Goal: Transaction & Acquisition: Book appointment/travel/reservation

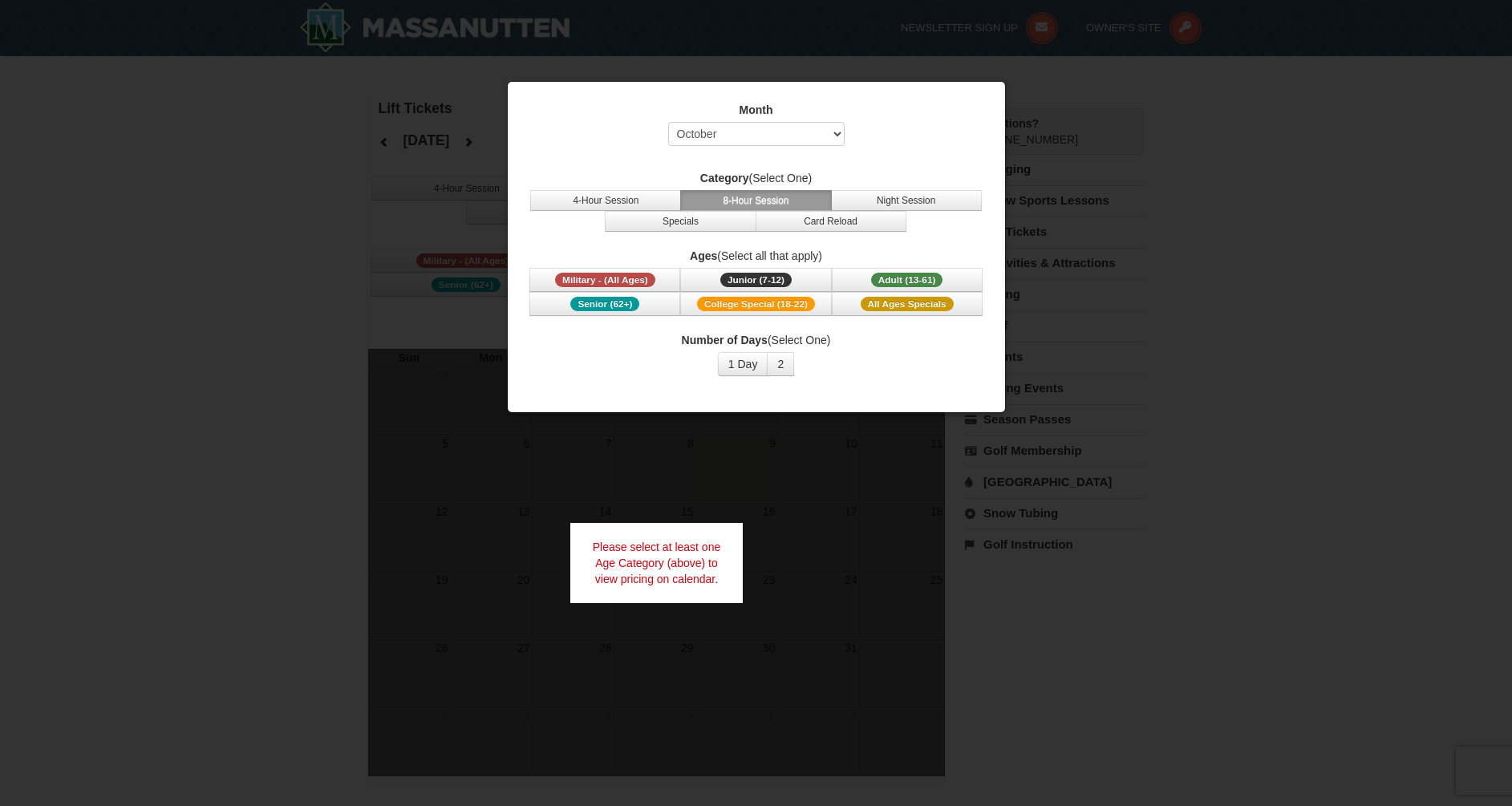
click at [739, 194] on button "8-Hour Session" at bounding box center [755, 200] width 151 height 21
click at [761, 134] on select "Select October November December January February March April May June July Aug…" at bounding box center [756, 134] width 176 height 24
select select "11"
click at [668, 122] on select "Select October November December January February March April May June July Aug…" at bounding box center [756, 134] width 176 height 24
click at [934, 280] on span "Adult (13-61)" at bounding box center [907, 280] width 72 height 14
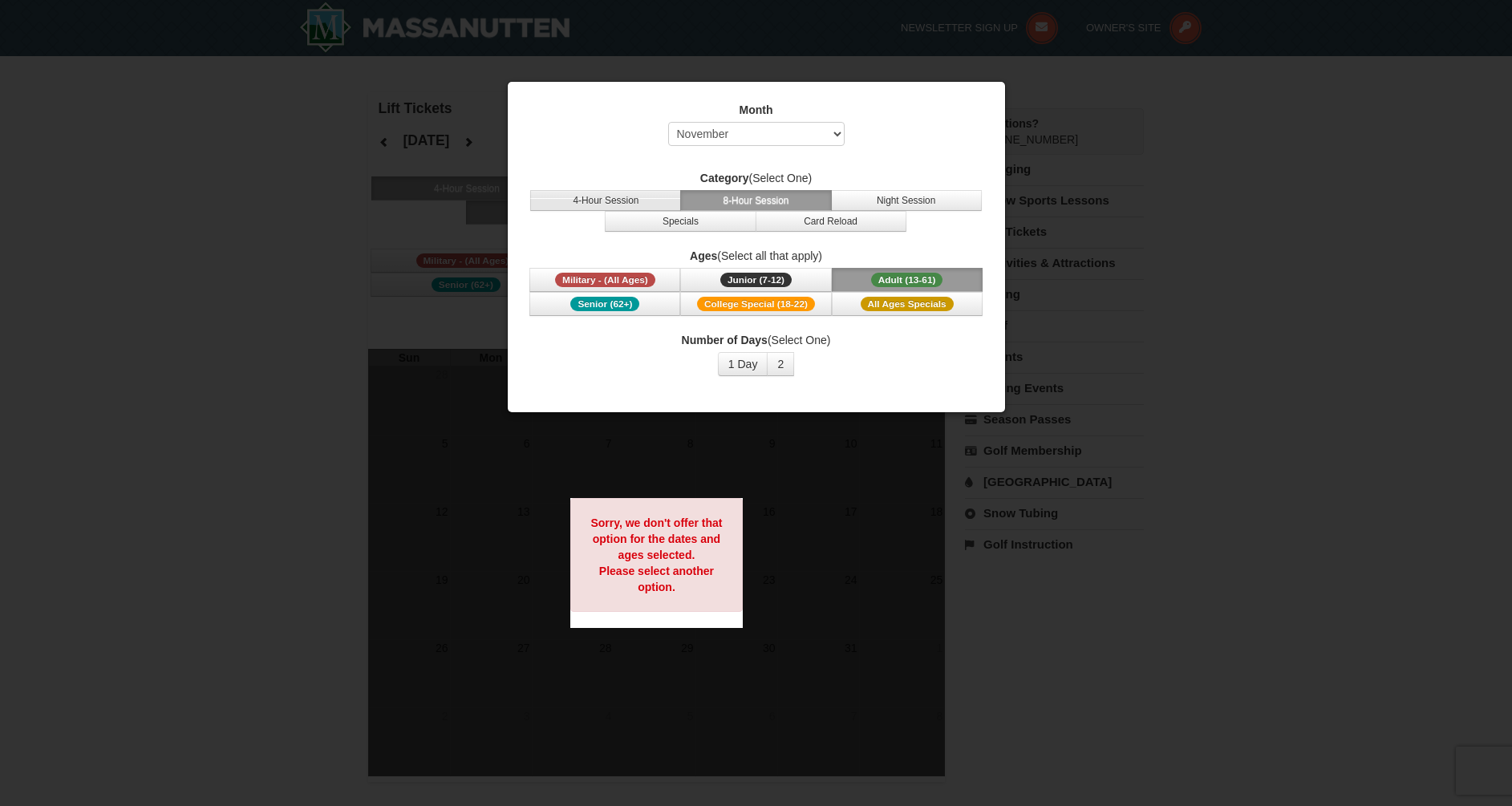
drag, startPoint x: 654, startPoint y: 188, endPoint x: 653, endPoint y: 199, distance: 11.3
click at [654, 191] on div "Category (Select One) 4-Hour Session 8-Hour Session Night Session Specials Card…" at bounding box center [756, 201] width 457 height 62
click at [653, 199] on button "4-Hour Session" at bounding box center [605, 200] width 151 height 21
click at [757, 196] on button "8-Hour Session" at bounding box center [755, 200] width 151 height 21
click at [945, 278] on button "Adult (13-61) (13 - 61)" at bounding box center [907, 280] width 151 height 24
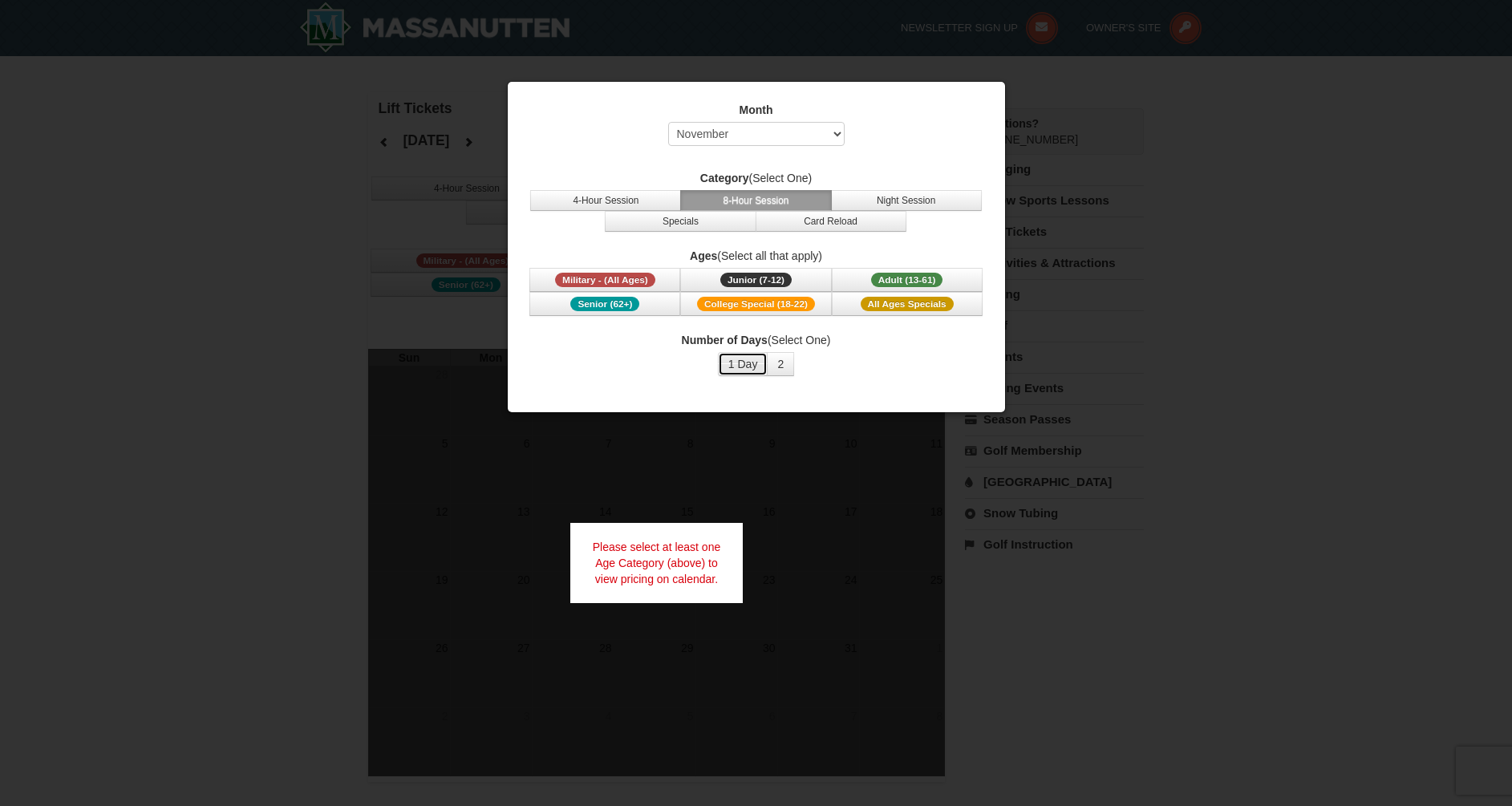
click at [736, 368] on button "1 Day" at bounding box center [743, 364] width 51 height 24
click at [694, 597] on div "Please select at least one Age Category (above) to view pricing on calendar." at bounding box center [656, 563] width 173 height 80
drag, startPoint x: 669, startPoint y: 617, endPoint x: 668, endPoint y: 609, distance: 8.1
click at [668, 615] on div at bounding box center [756, 403] width 1512 height 806
click at [903, 286] on span "Adult (13-61)" at bounding box center [907, 280] width 72 height 14
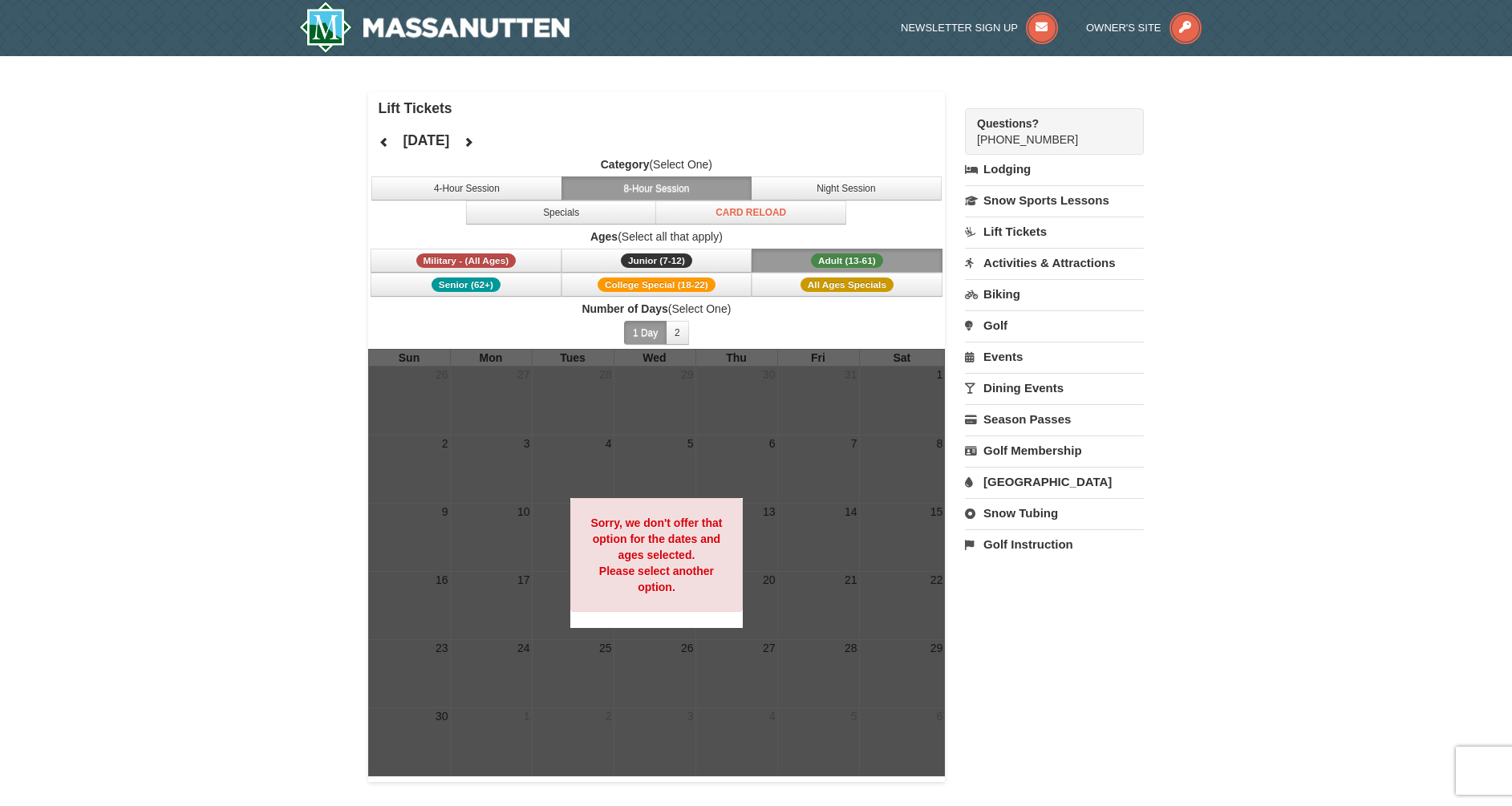
click at [710, 458] on div at bounding box center [656, 562] width 577 height 427
click at [645, 333] on button "1 Day" at bounding box center [645, 333] width 43 height 24
click at [811, 463] on div at bounding box center [656, 562] width 577 height 427
click at [484, 136] on button at bounding box center [468, 142] width 32 height 24
drag, startPoint x: 727, startPoint y: 615, endPoint x: 729, endPoint y: 558, distance: 57.0
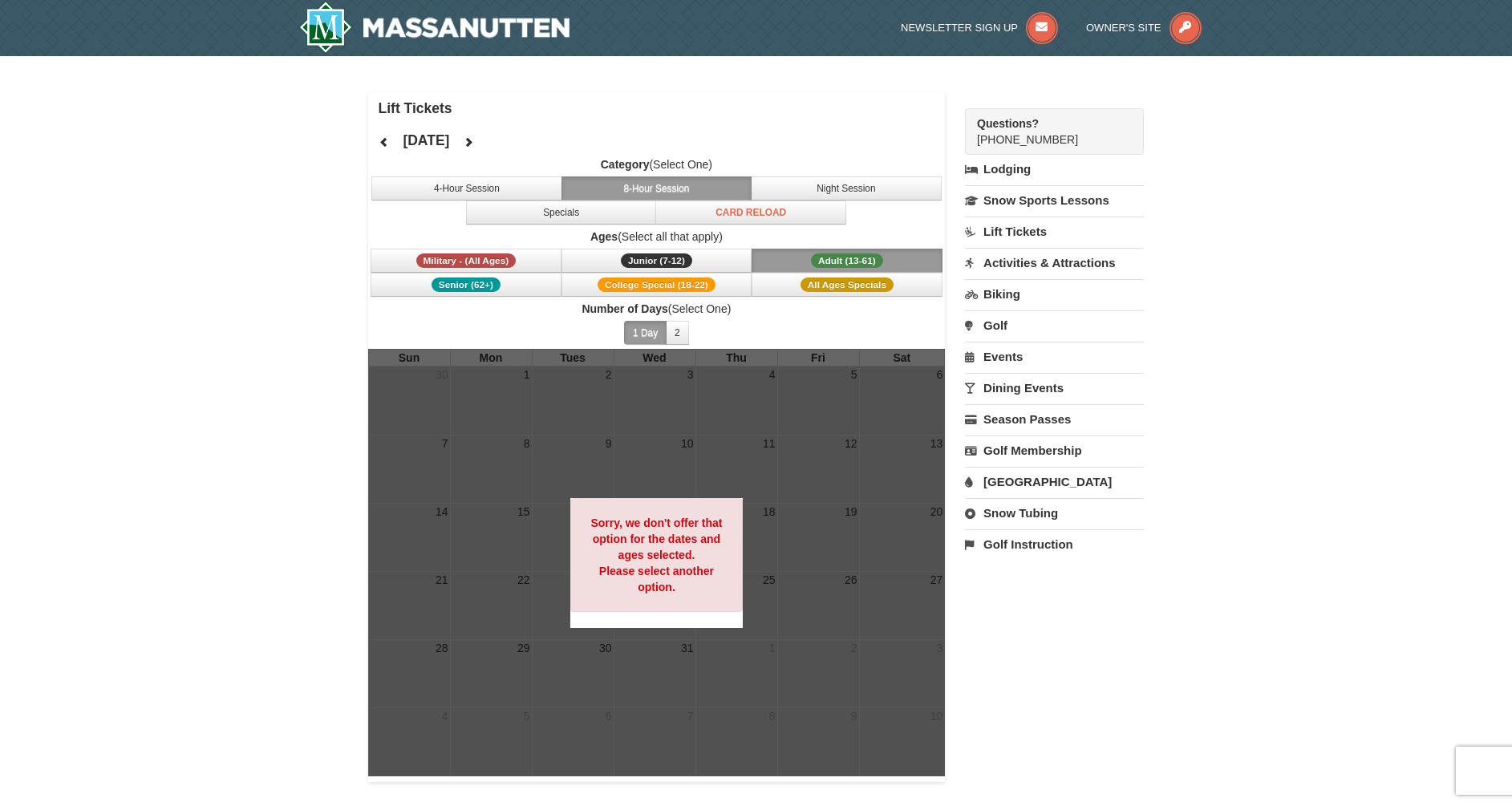
click at [727, 619] on div "Sorry, we don't offer that option for the dates and ages selected. Please selec…" at bounding box center [656, 563] width 173 height 130
